Goal: Information Seeking & Learning: Learn about a topic

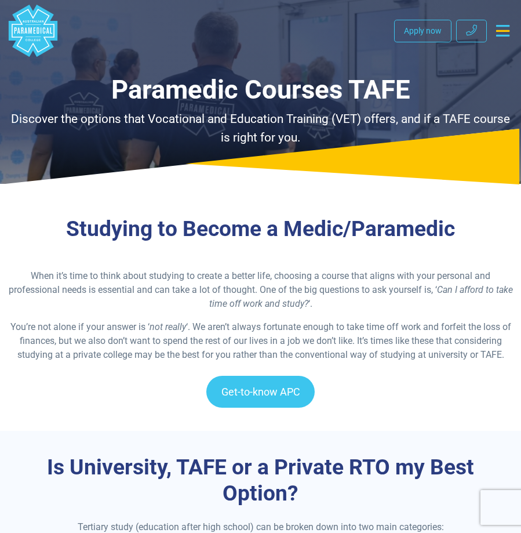
click at [500, 33] on icon "Toggle navigation" at bounding box center [502, 31] width 13 height 12
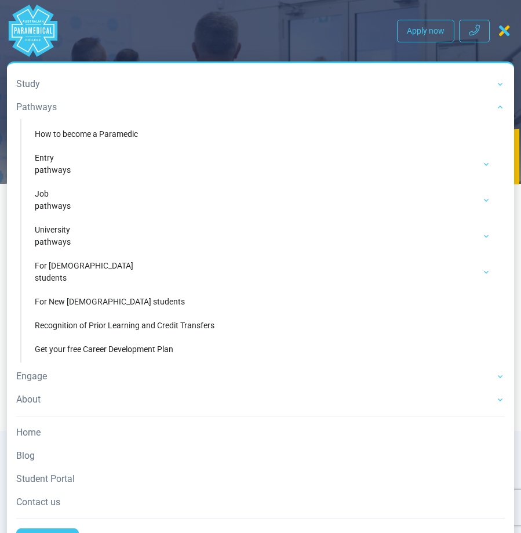
click at [47, 111] on link "Pathways" at bounding box center [260, 107] width 489 height 23
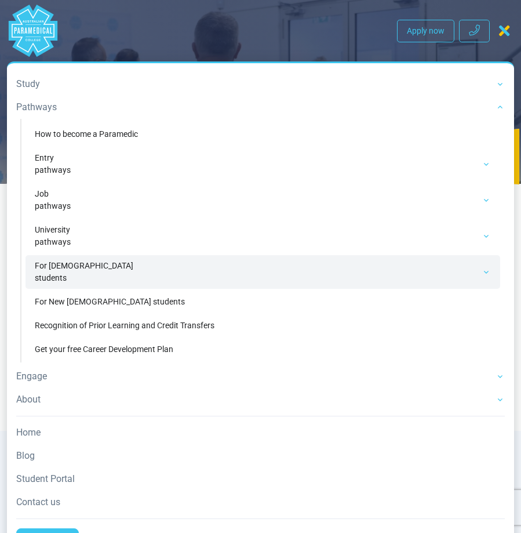
click at [65, 272] on link "For [DEMOGRAPHIC_DATA] students" at bounding box center [263, 272] width 475 height 34
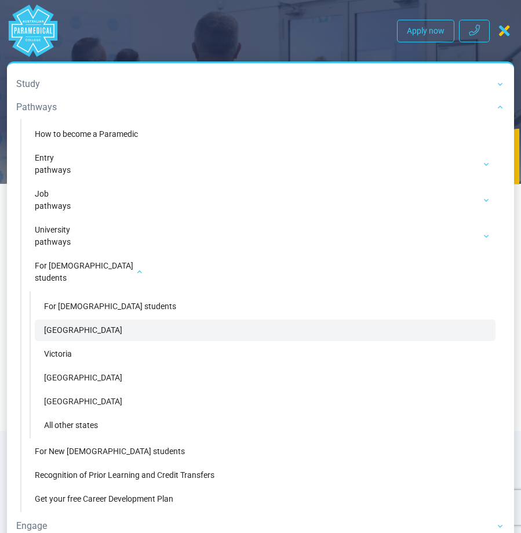
click at [108, 330] on link "[GEOGRAPHIC_DATA]" at bounding box center [265, 329] width 461 height 21
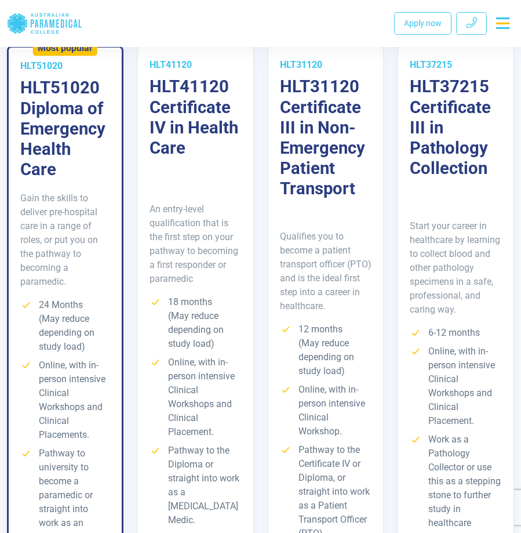
scroll to position [2203, 0]
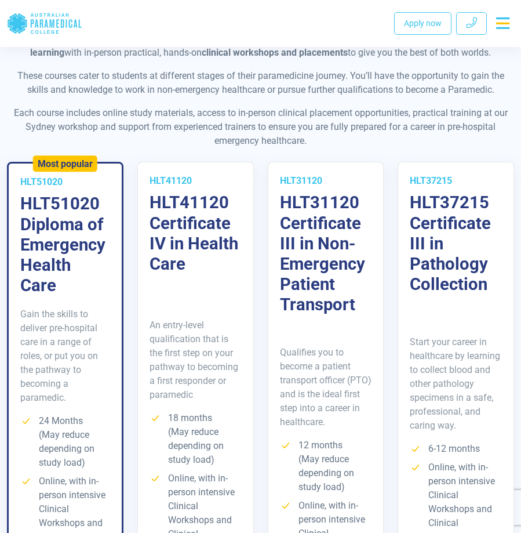
click at [88, 194] on h3 "HLT51020 Diploma of Emergency Health Care" at bounding box center [65, 245] width 90 height 102
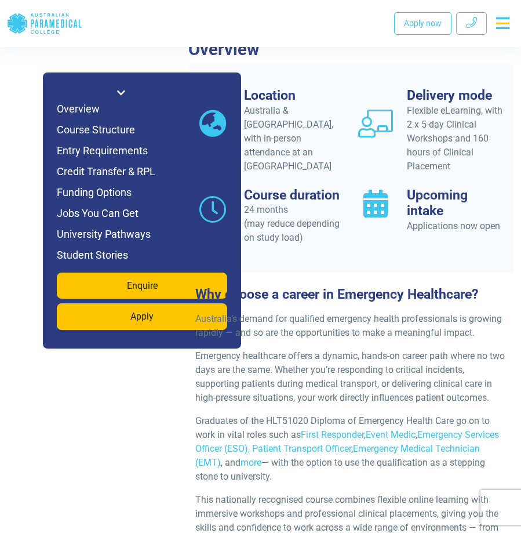
scroll to position [1159, 0]
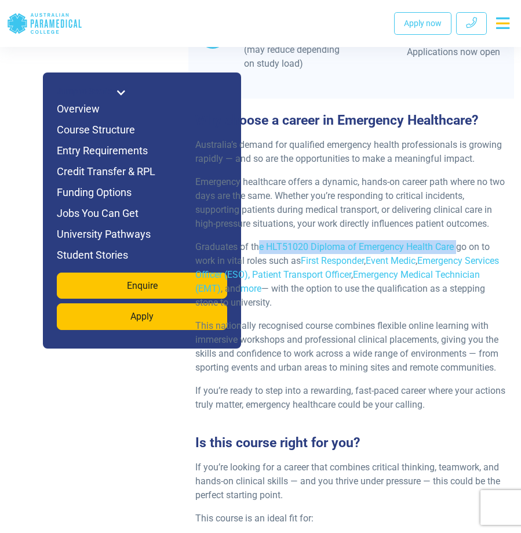
drag, startPoint x: 258, startPoint y: 220, endPoint x: 457, endPoint y: 220, distance: 199.4
click at [457, 240] on p "Graduates of the HLT51020 Diploma of Emergency Health Care go on to work in vit…" at bounding box center [351, 275] width 312 height 70
drag, startPoint x: 457, startPoint y: 220, endPoint x: 416, endPoint y: 217, distance: 41.2
copy p "e HLT51020 Diploma of Emergency Health Care"
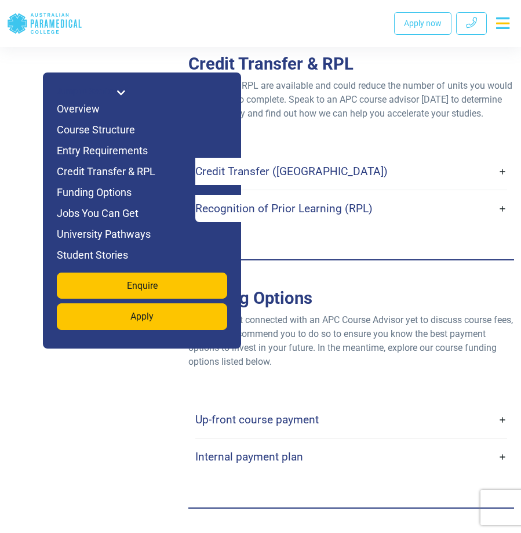
scroll to position [3710, 0]
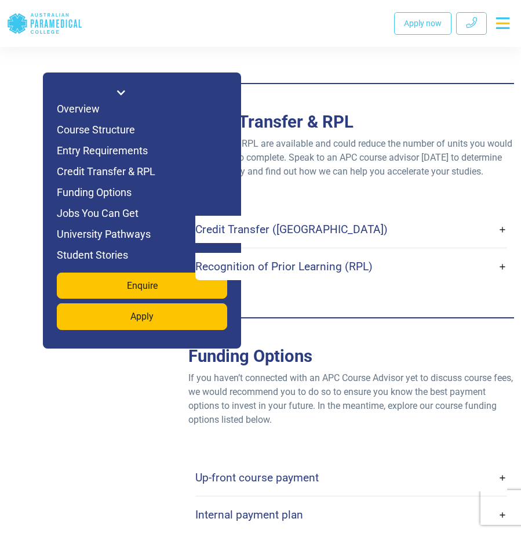
click at [296, 471] on h4 "Up-front course payment" at bounding box center [256, 477] width 123 height 13
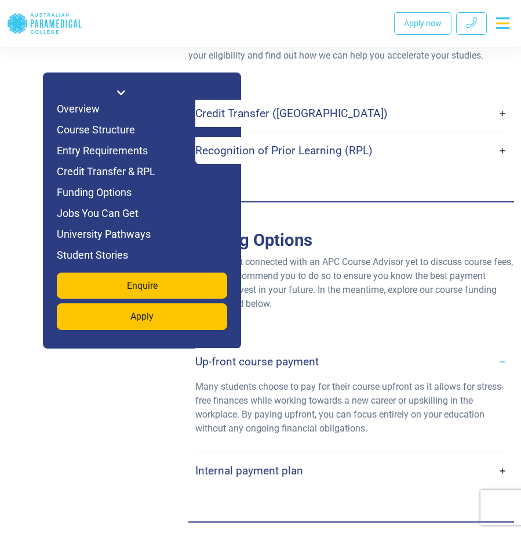
scroll to position [3884, 0]
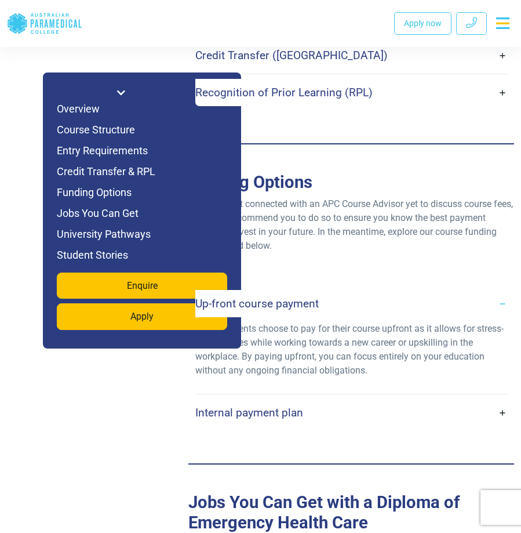
click at [319, 399] on link "Internal payment plan" at bounding box center [351, 412] width 312 height 27
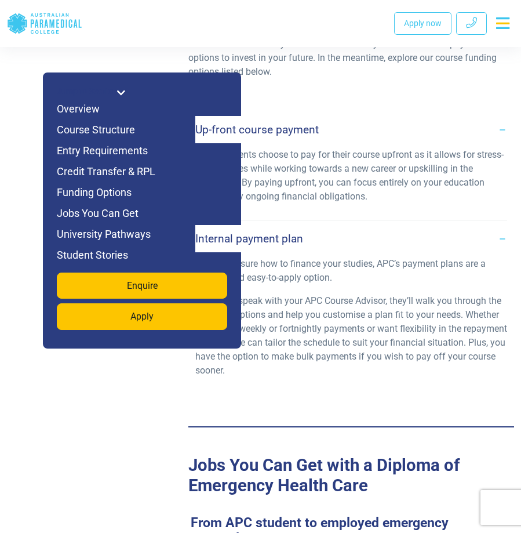
scroll to position [4000, 0]
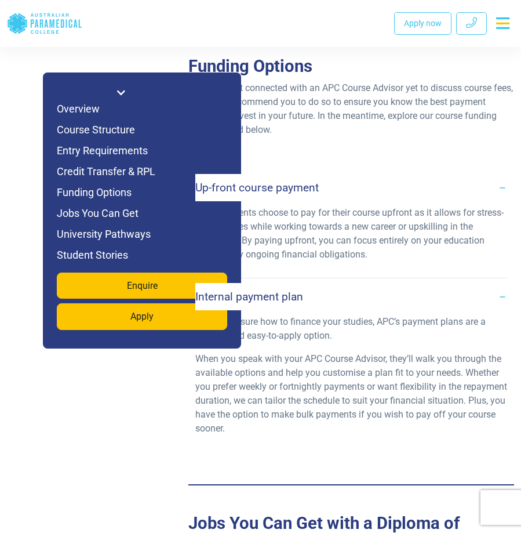
click at [508, 26] on icon "Toggle navigation" at bounding box center [502, 23] width 13 height 12
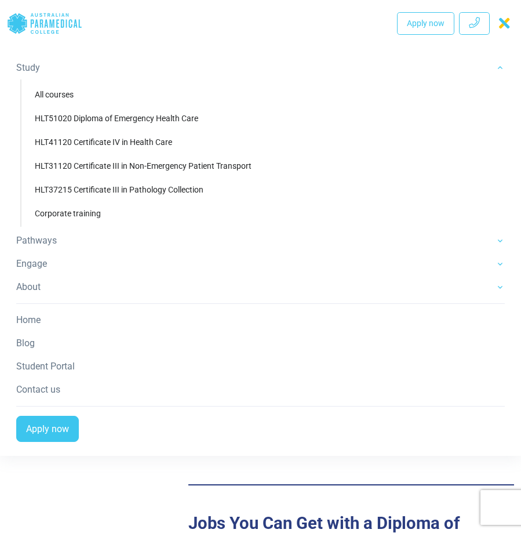
click at [42, 71] on link "Study" at bounding box center [260, 67] width 489 height 23
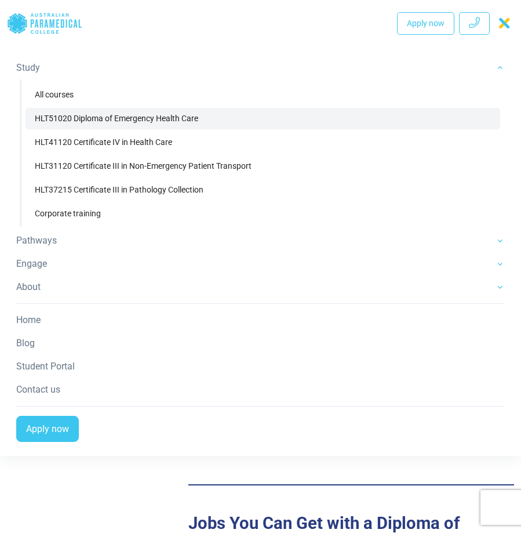
click at [213, 123] on link "HLT51020 Diploma of Emergency Health Care" at bounding box center [263, 118] width 475 height 21
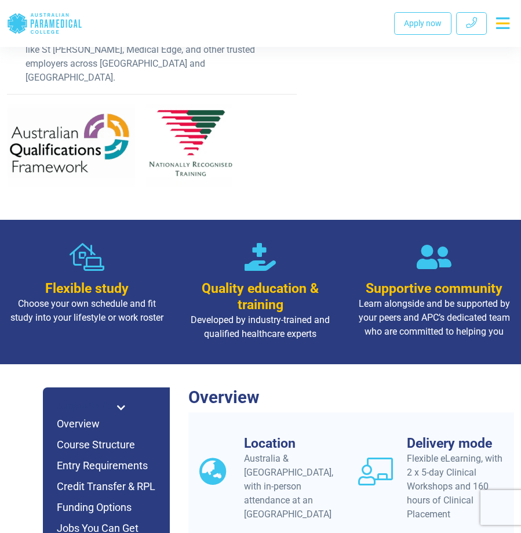
scroll to position [464, 0]
